Goal: Information Seeking & Learning: Find contact information

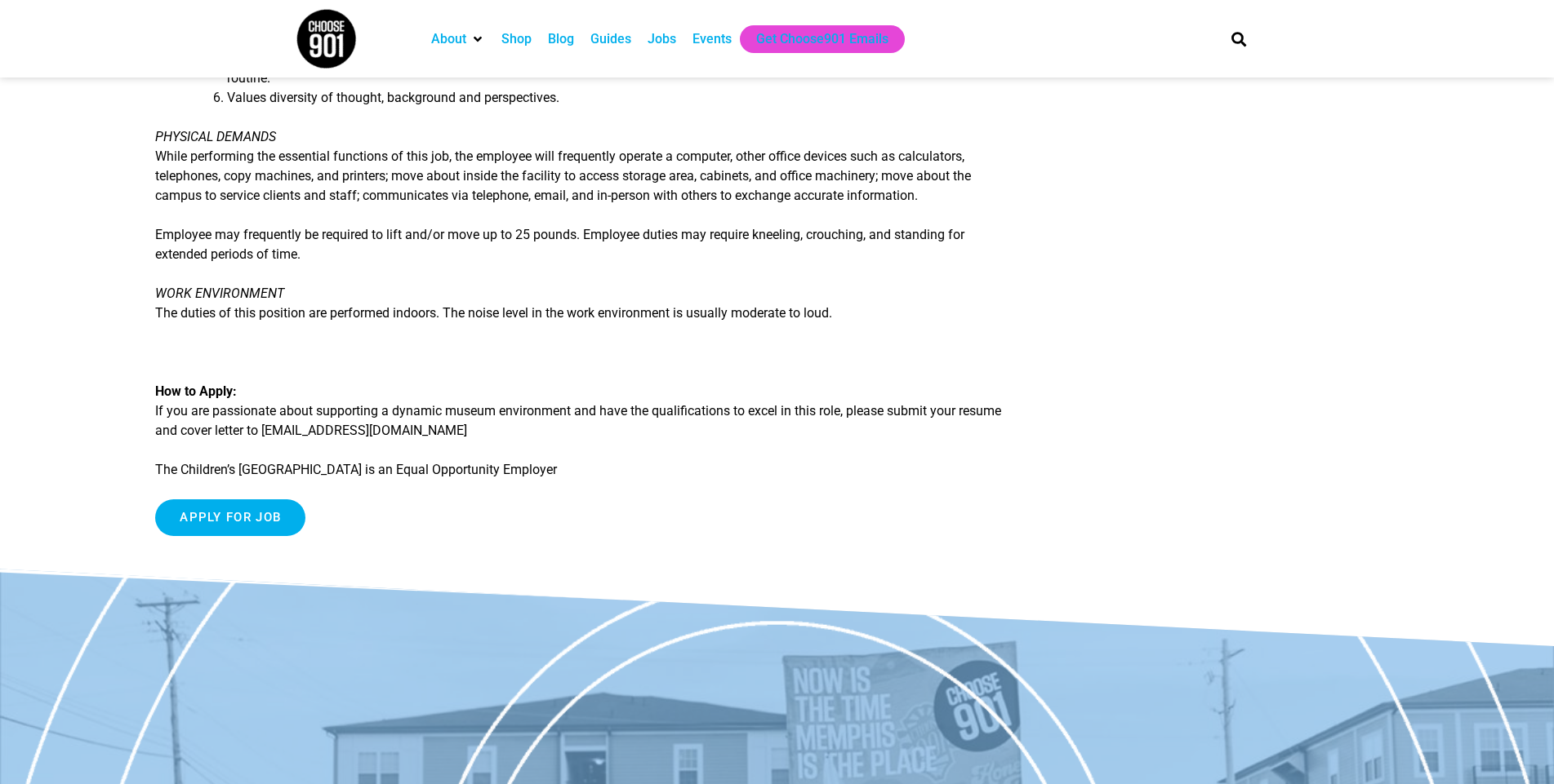
scroll to position [1714, 0]
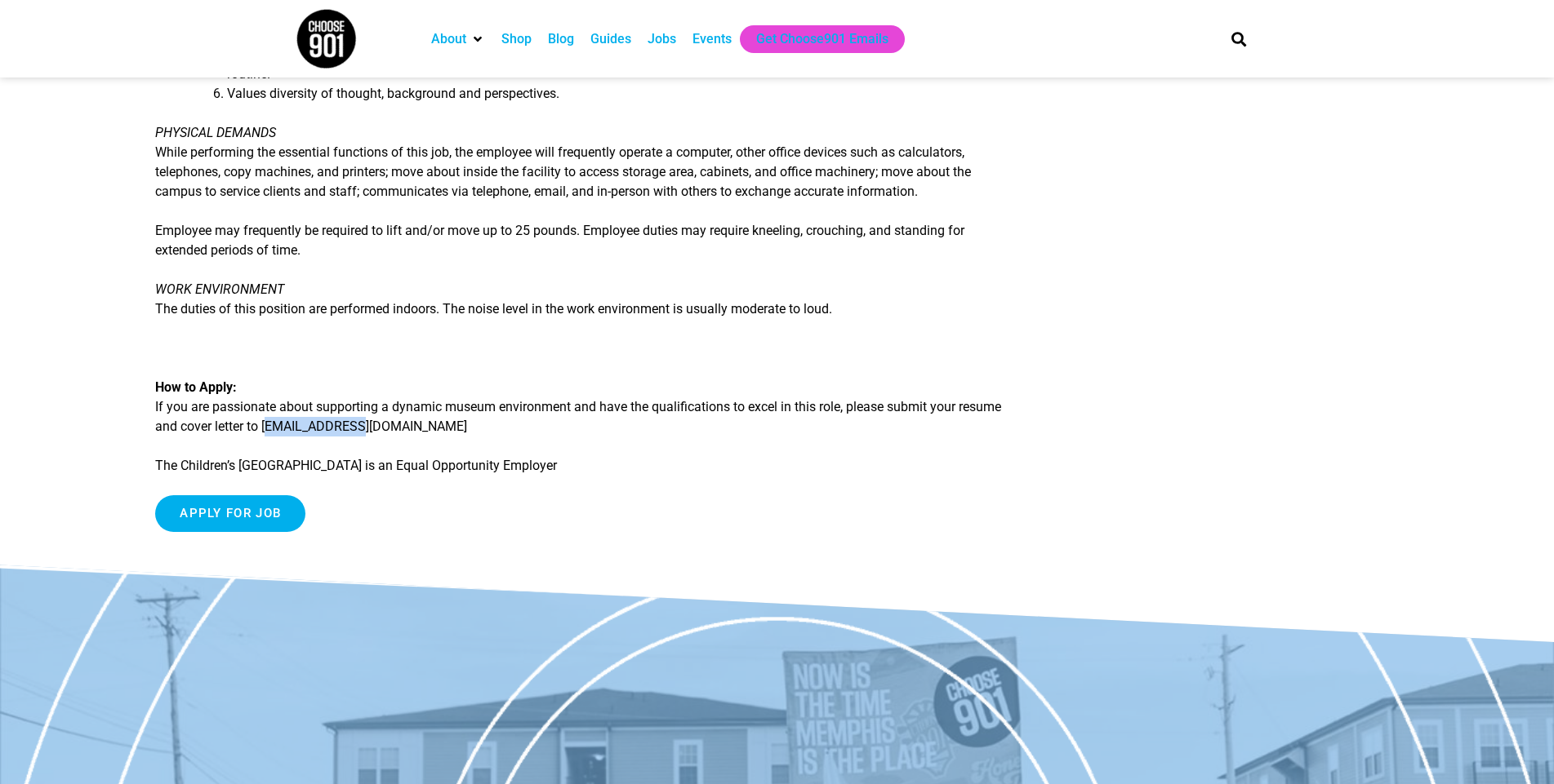
drag, startPoint x: 374, startPoint y: 402, endPoint x: 264, endPoint y: 416, distance: 110.9
click at [264, 416] on p "How to Apply: If you are passionate about supporting a dynamic museum environme…" at bounding box center [580, 407] width 850 height 59
copy p "jobs@cmom.com"
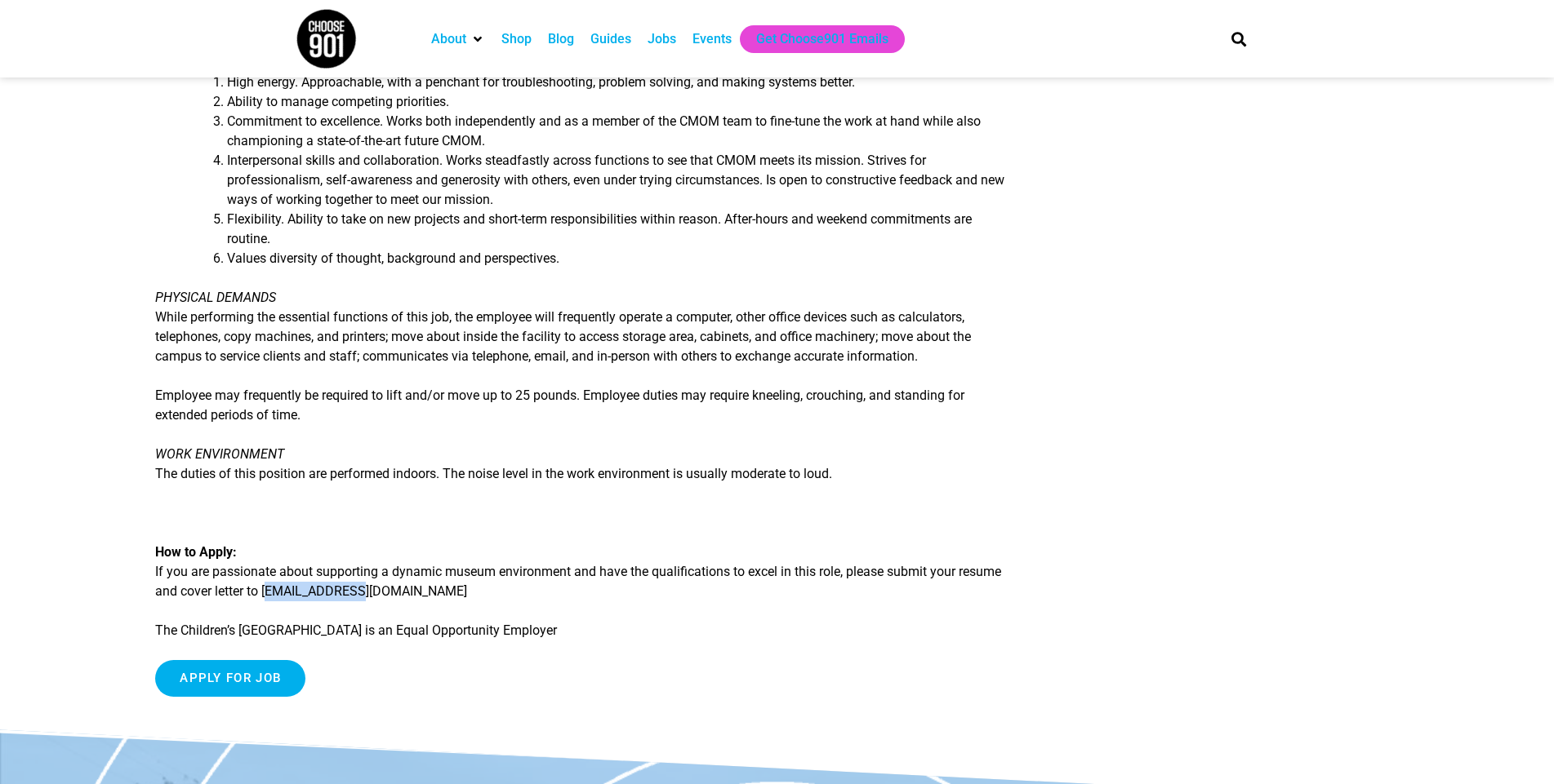
scroll to position [1551, 0]
copy p "[EMAIL_ADDRESS][DOMAIN_NAME]"
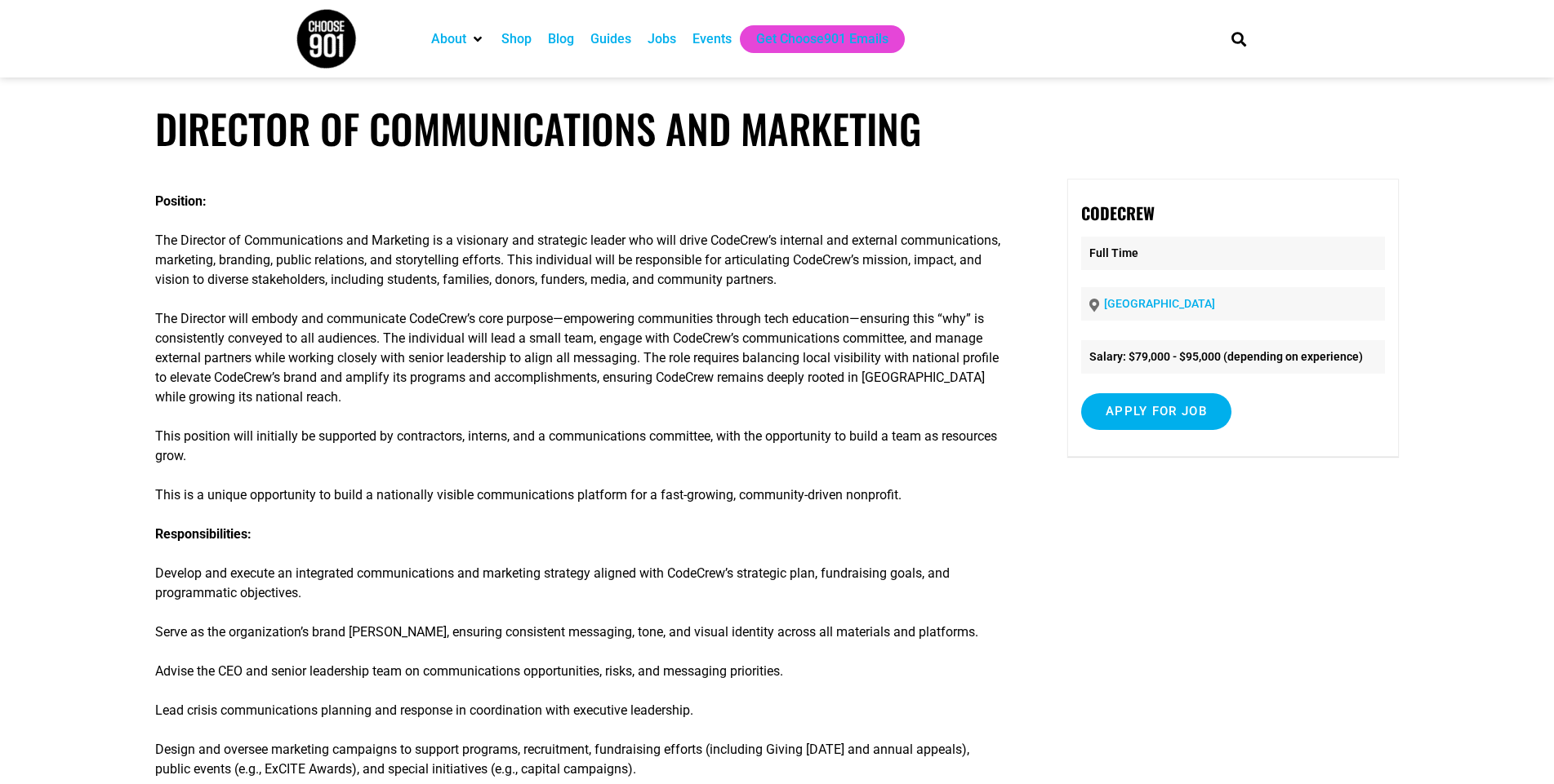
scroll to position [164, 0]
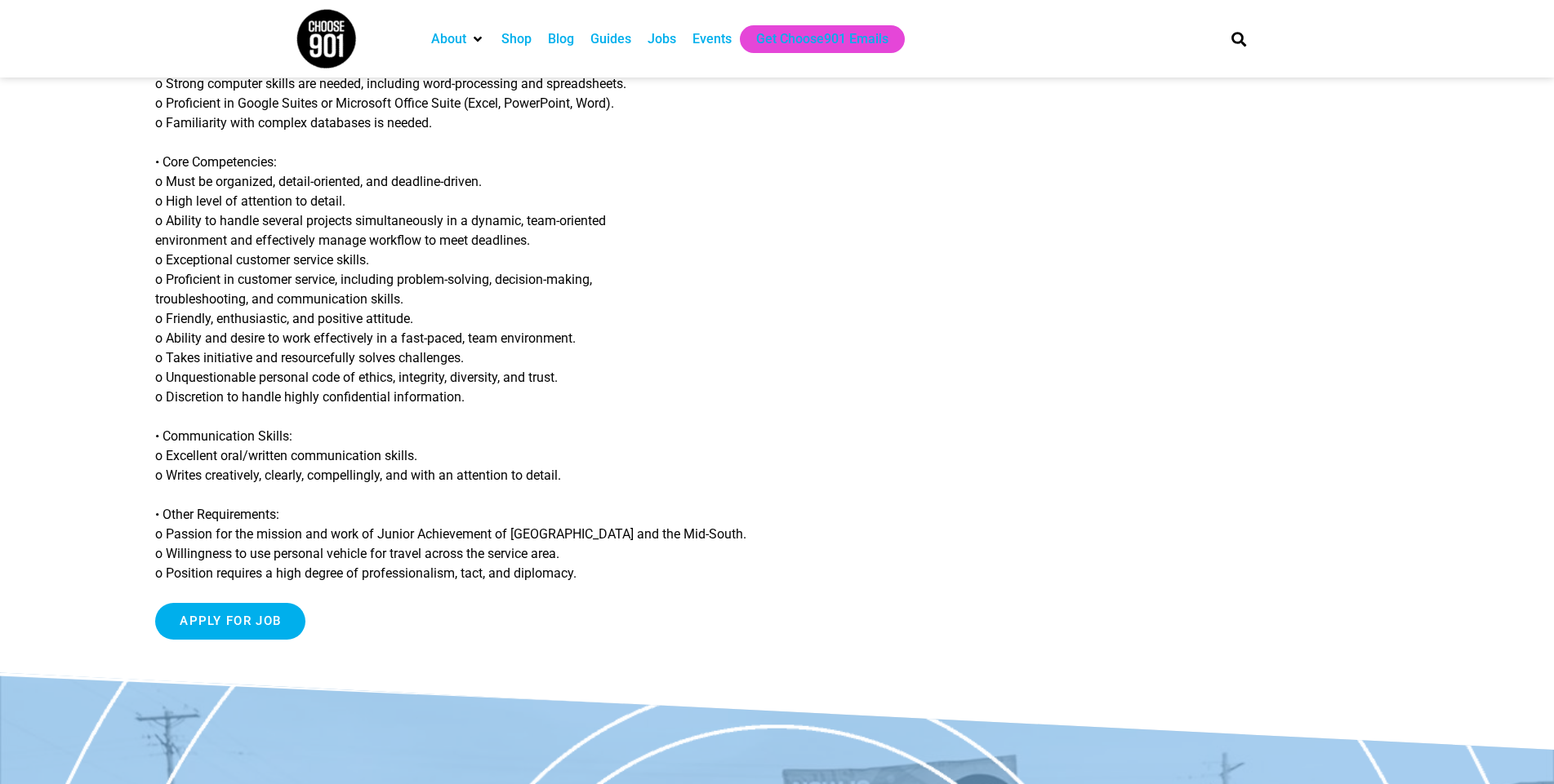
scroll to position [1387, 0]
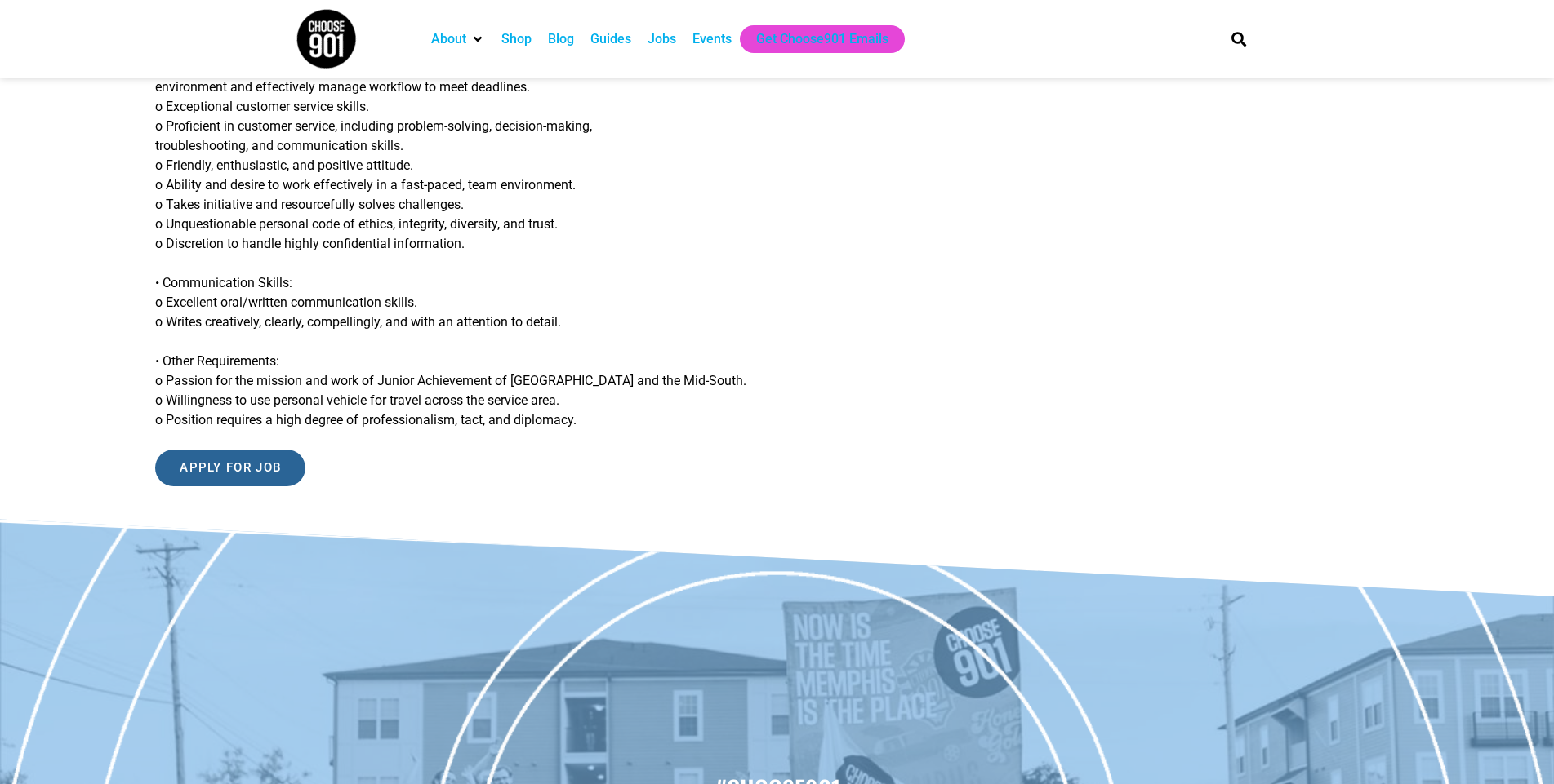
click at [245, 455] on input "Apply for job" at bounding box center [230, 468] width 150 height 36
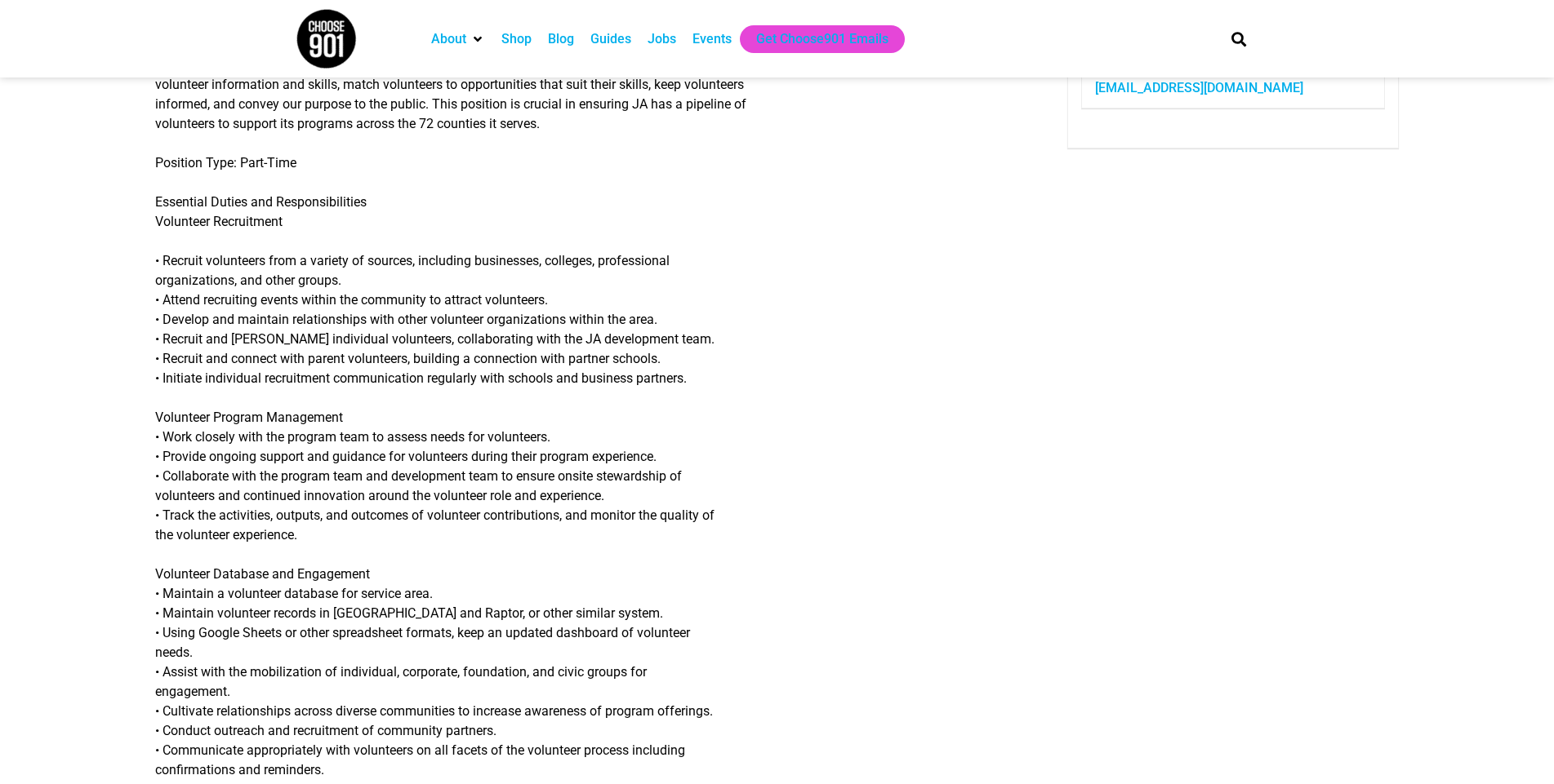
scroll to position [164, 0]
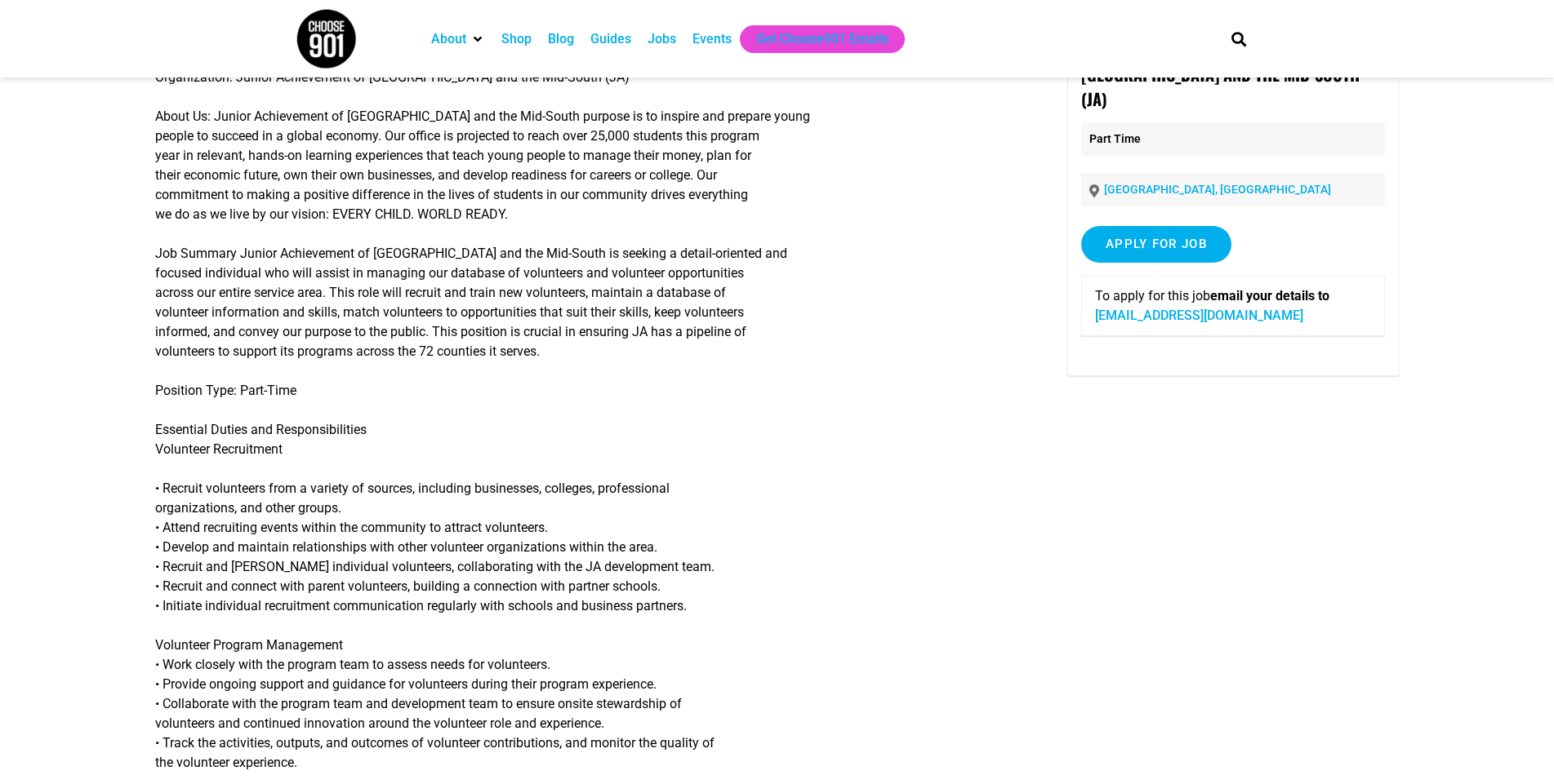
click at [1209, 308] on link "sfrench@jamemphis.org" at bounding box center [1199, 315] width 208 height 15
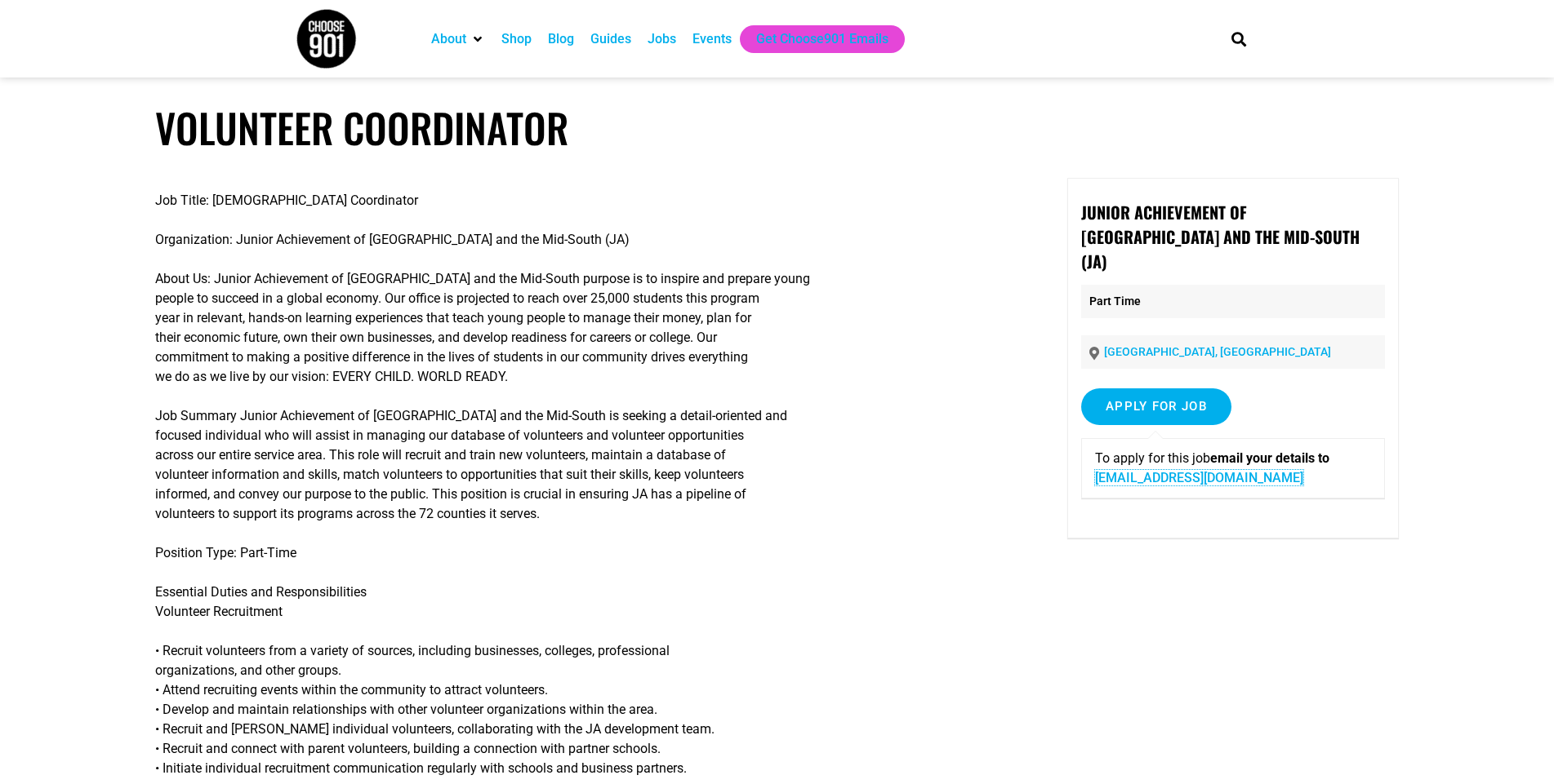
scroll to position [0, 0]
